Goal: Task Accomplishment & Management: Complete application form

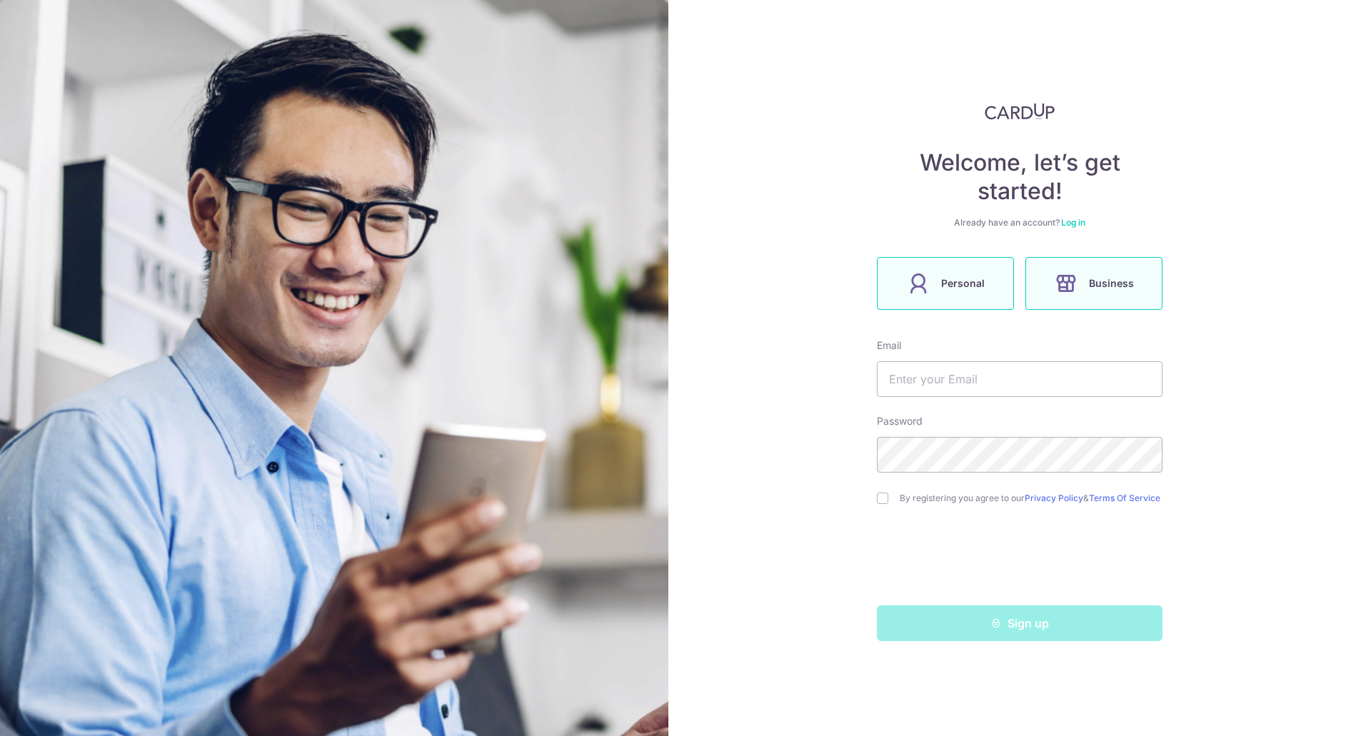
click at [1002, 285] on label "Personal" at bounding box center [945, 283] width 137 height 53
click at [933, 378] on input "text" at bounding box center [1020, 379] width 286 height 36
type input "[EMAIL_ADDRESS][DOMAIN_NAME]"
click at [883, 503] on input "checkbox" at bounding box center [882, 498] width 11 height 11
checkbox input "true"
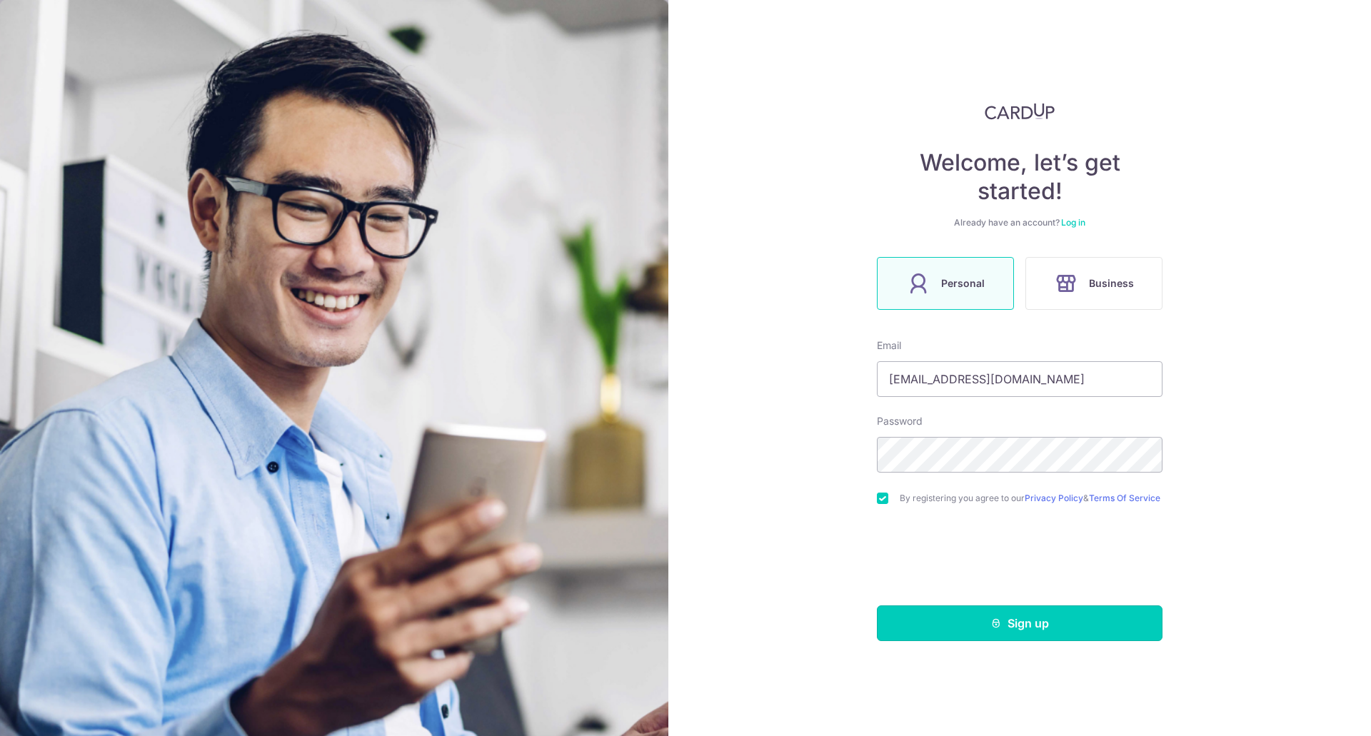
click at [957, 621] on button "Sign up" at bounding box center [1020, 623] width 286 height 36
